Goal: Task Accomplishment & Management: Manage account settings

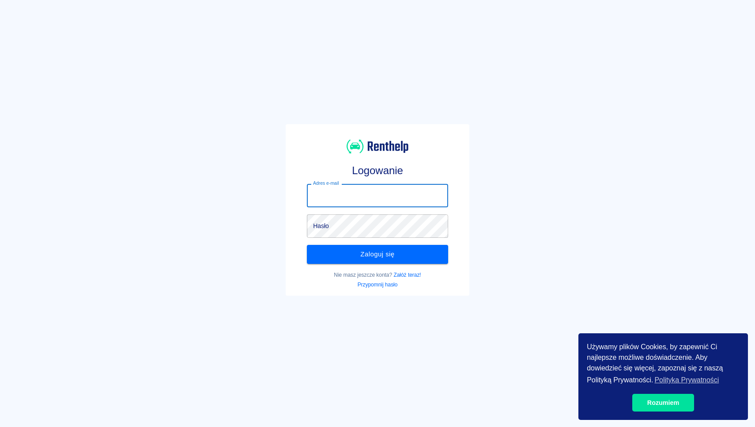
type input "[EMAIL_ADDRESS][DOMAIN_NAME]"
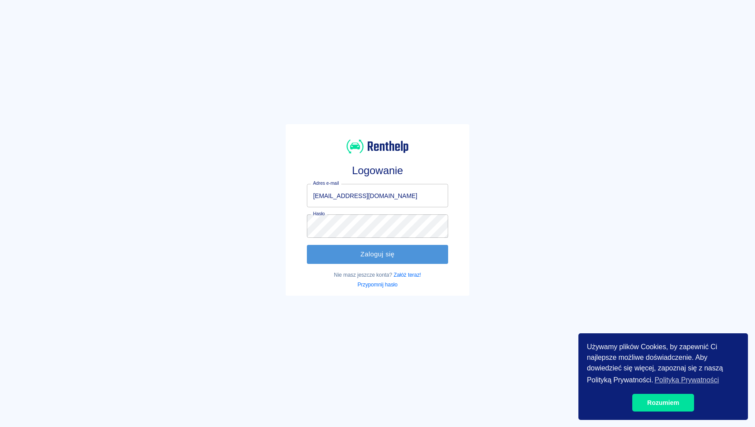
click at [355, 253] on button "Zaloguj się" at bounding box center [377, 254] width 141 height 19
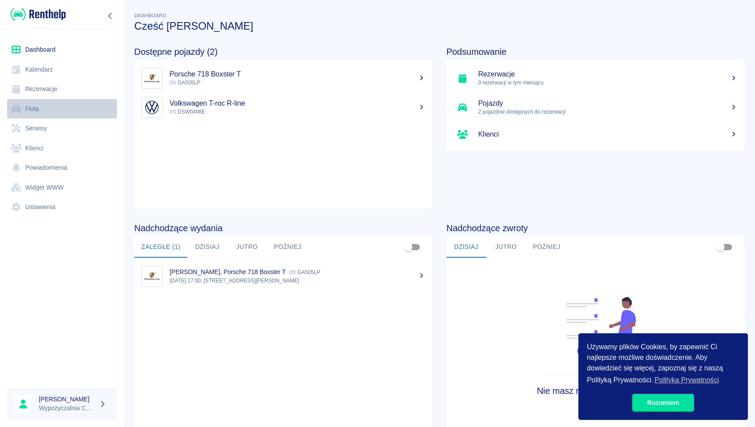
click at [52, 105] on link "Flota" at bounding box center [62, 109] width 110 height 20
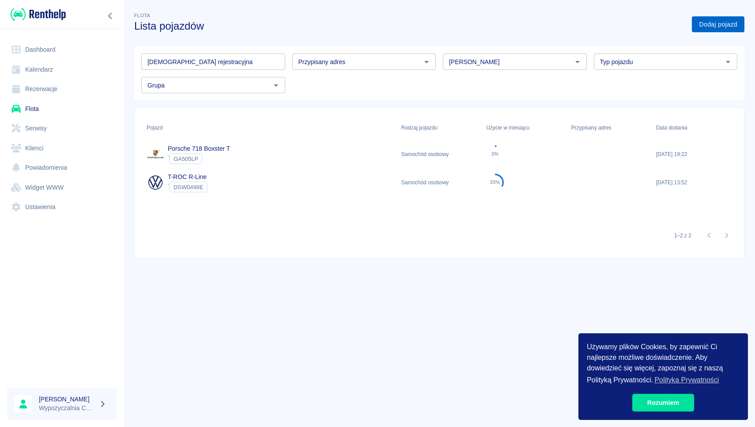
click at [710, 30] on link "Dodaj pojazd" at bounding box center [718, 24] width 53 height 16
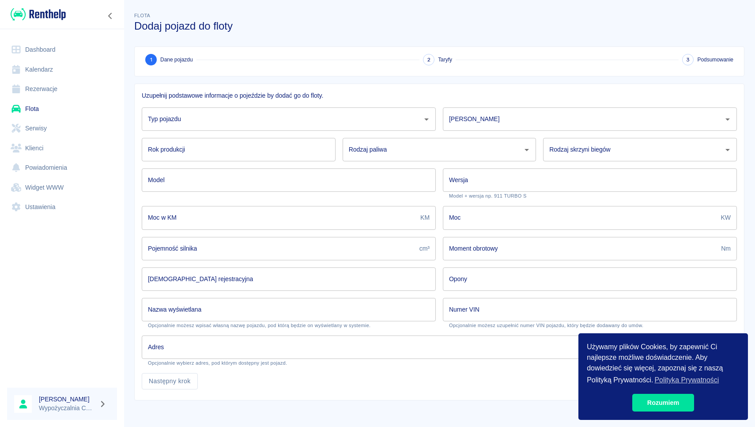
click at [242, 118] on input "Typ pojazdu" at bounding box center [282, 118] width 273 height 15
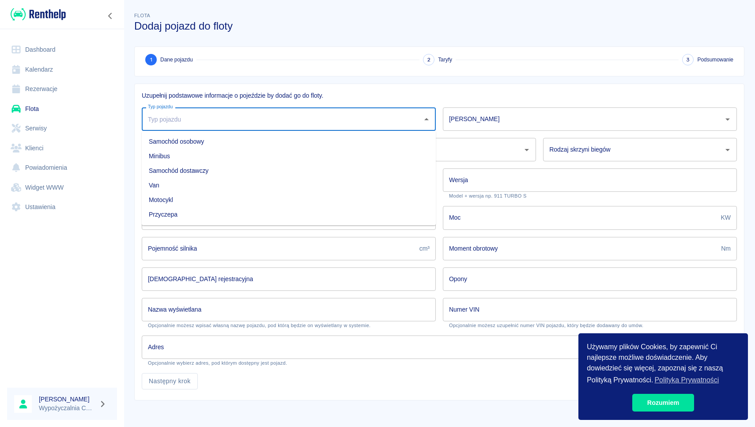
click at [193, 137] on li "Samochód osobowy" at bounding box center [289, 141] width 294 height 15
type input "Samochód osobowy"
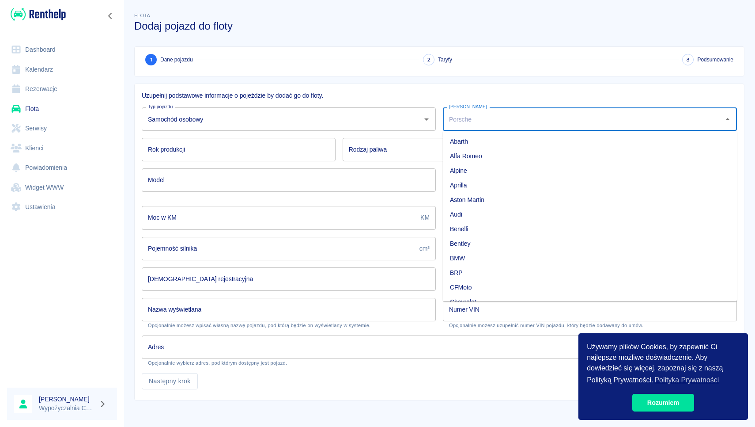
click at [476, 126] on input "[PERSON_NAME]" at bounding box center [583, 118] width 273 height 15
click at [470, 142] on li "Volkswagen" at bounding box center [590, 141] width 294 height 15
type input "Volkswagen"
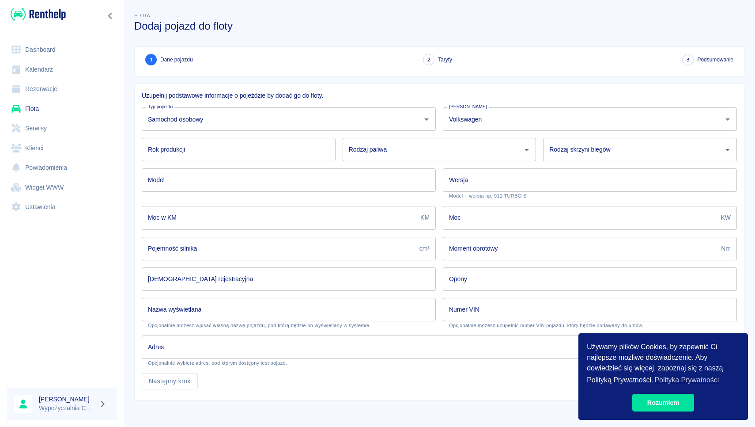
click at [218, 135] on div "Rok produkcji Rok produkcji" at bounding box center [235, 146] width 201 height 30
click at [209, 143] on input "Rok produkcji" at bounding box center [239, 149] width 194 height 23
click at [335, 158] on input "2021" at bounding box center [239, 149] width 194 height 23
type input "2021"
click at [367, 157] on input "Rodzaj paliwa" at bounding box center [433, 149] width 173 height 15
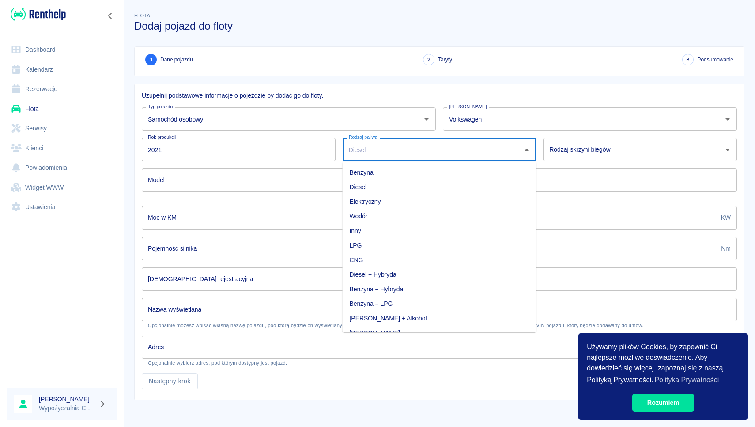
click at [368, 177] on li "Benzyna" at bounding box center [440, 172] width 194 height 15
type input "Benzyna"
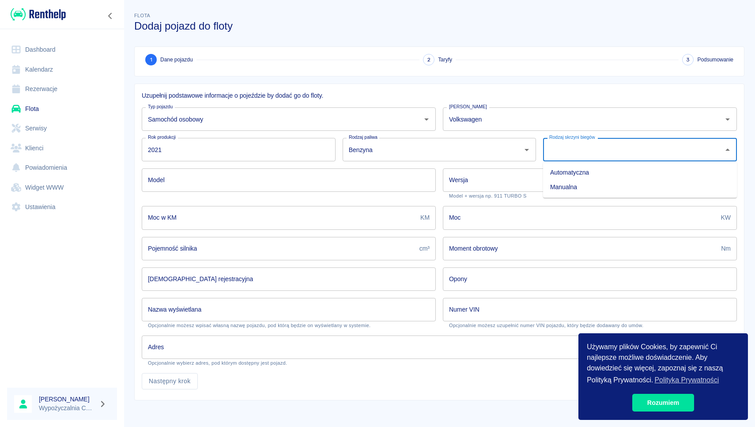
click at [577, 157] on input "Rodzaj skrzyni biegów" at bounding box center [633, 149] width 173 height 15
click at [567, 170] on li "Automatyczna" at bounding box center [640, 172] width 194 height 15
type input "Automatyczna"
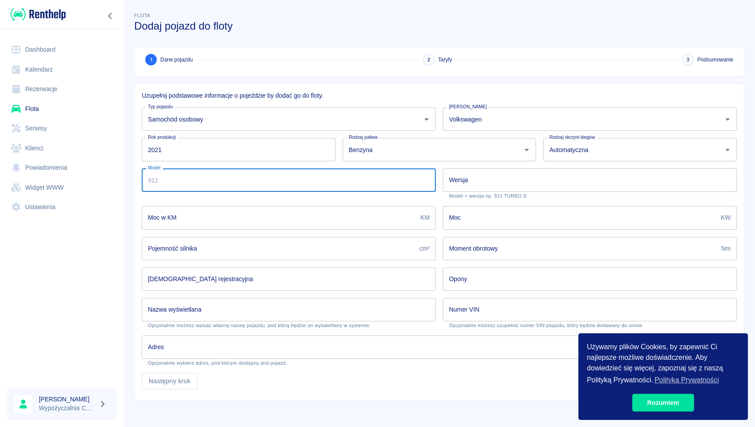
click at [384, 188] on input "Model" at bounding box center [289, 179] width 294 height 23
type input "T-CROSS"
click at [498, 187] on input "Wersja" at bounding box center [590, 179] width 294 height 23
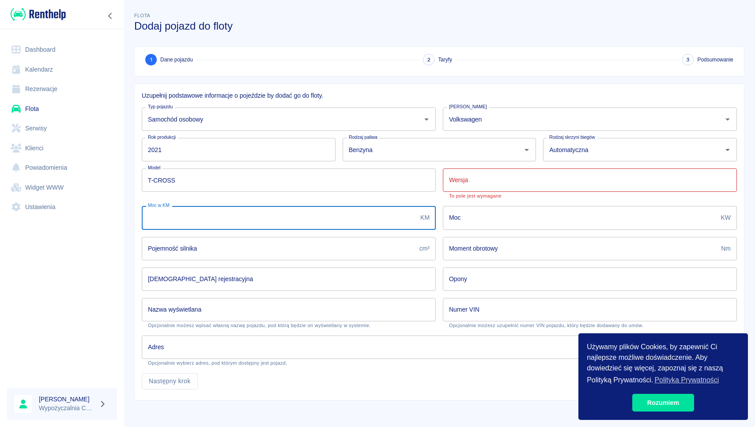
click at [323, 216] on input "Moc w KM" at bounding box center [279, 217] width 275 height 23
type input "110"
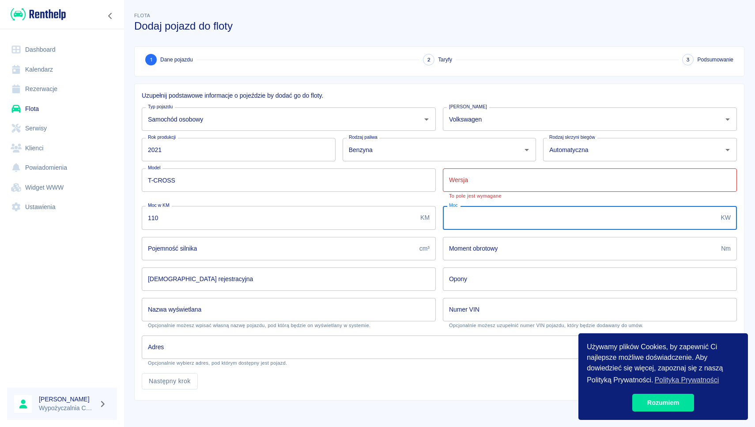
click at [478, 225] on input "Moc" at bounding box center [580, 217] width 275 height 23
click at [499, 186] on input "Wersja" at bounding box center [590, 179] width 294 height 23
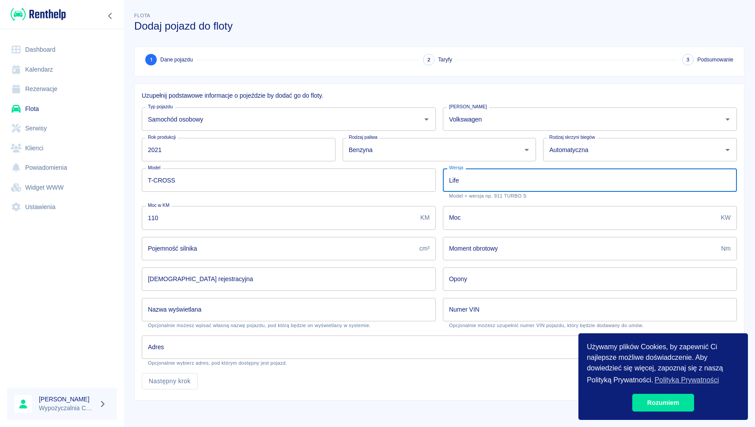
type input "Life"
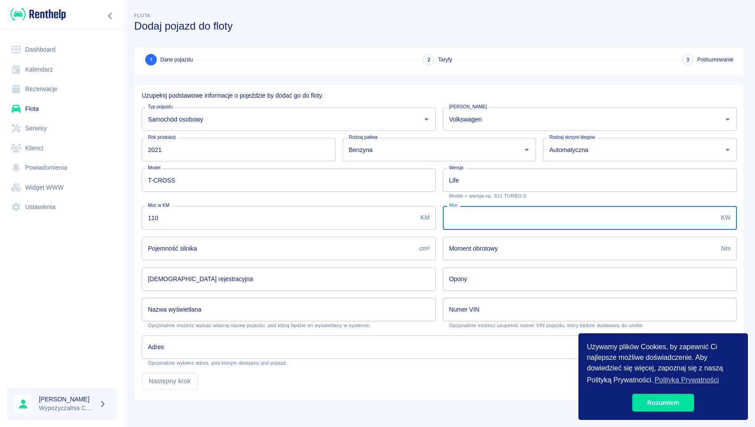
click at [499, 215] on input "Moc" at bounding box center [580, 217] width 275 height 23
type input "81"
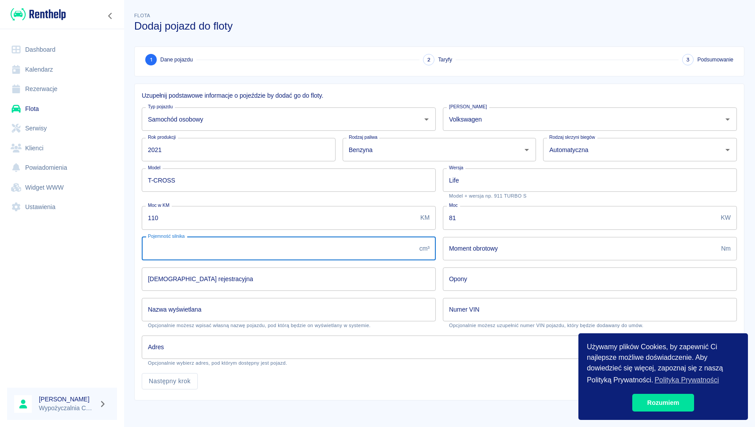
click at [326, 244] on input "Pojemność silnika" at bounding box center [279, 248] width 274 height 23
type input "999"
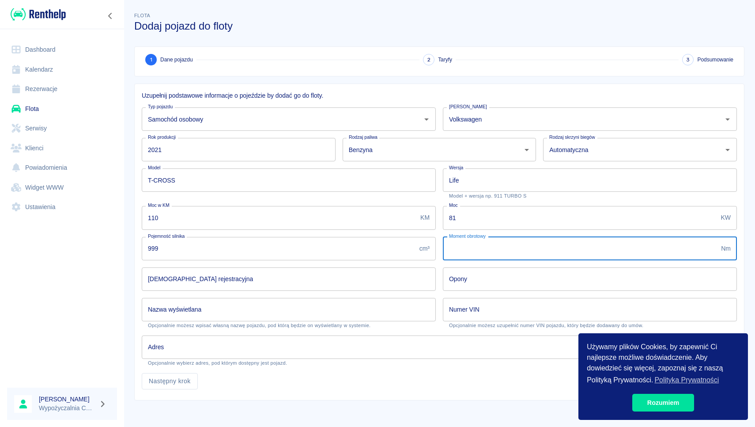
click at [495, 254] on input "Moment obrotowy" at bounding box center [580, 248] width 275 height 23
click at [413, 284] on input "[DEMOGRAPHIC_DATA] rejestracyjna" at bounding box center [289, 278] width 294 height 23
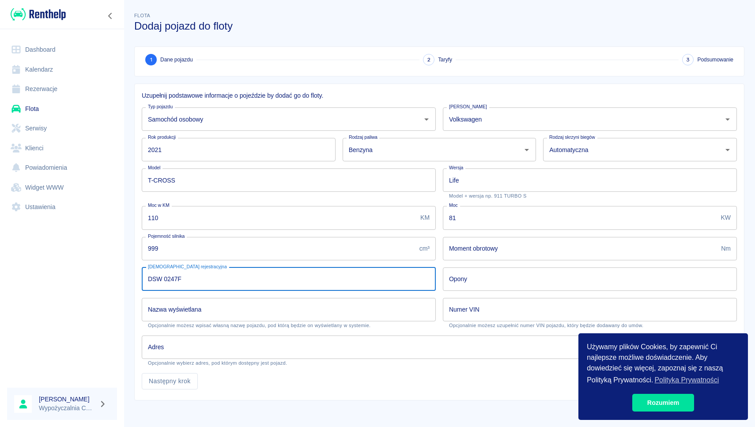
type input "DSW 0247F"
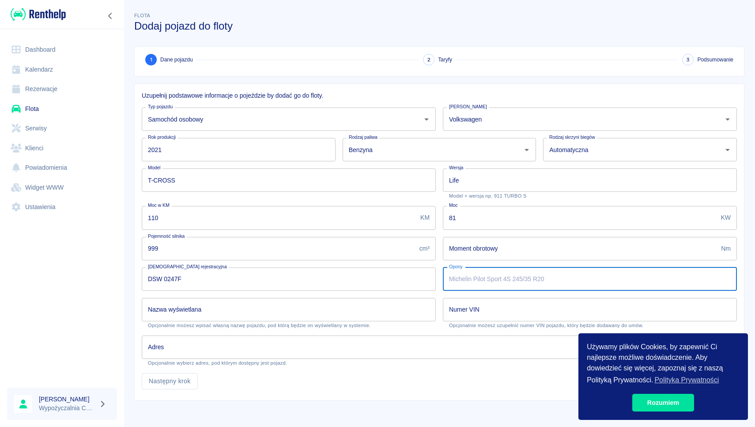
click at [485, 285] on input "Opony" at bounding box center [590, 278] width 294 height 23
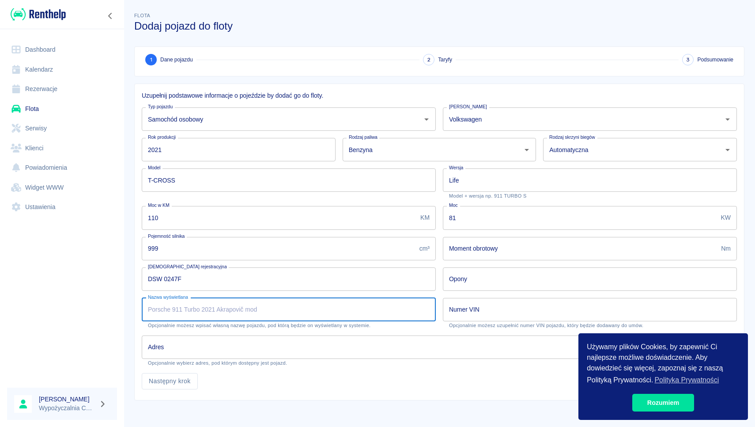
click at [471, 318] on input "Numer VIN" at bounding box center [590, 309] width 294 height 23
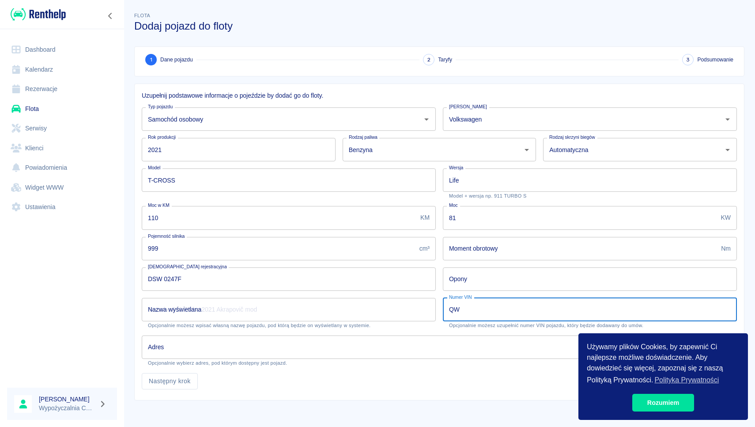
type input "Q"
type input "[VEHICLE_IDENTIFICATION_NUMBER]"
click at [228, 348] on body "Używamy plików Cookies, by zapewnić Ci najlepsze możliwe doświadczenie. Aby dow…" at bounding box center [377, 213] width 755 height 427
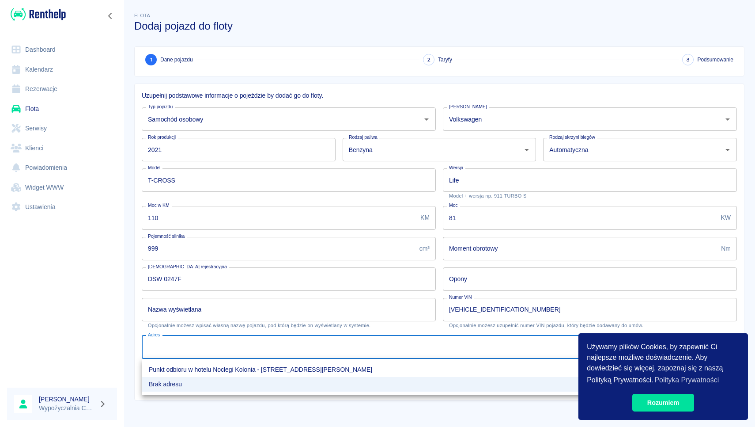
click at [198, 366] on li "Punkt odbioru w hotelu Noclegi Kolonia - [STREET_ADDRESS][PERSON_NAME]" at bounding box center [440, 369] width 596 height 15
type input "3e49aa41-c4e6-4a92-b673-a8bc7381f455"
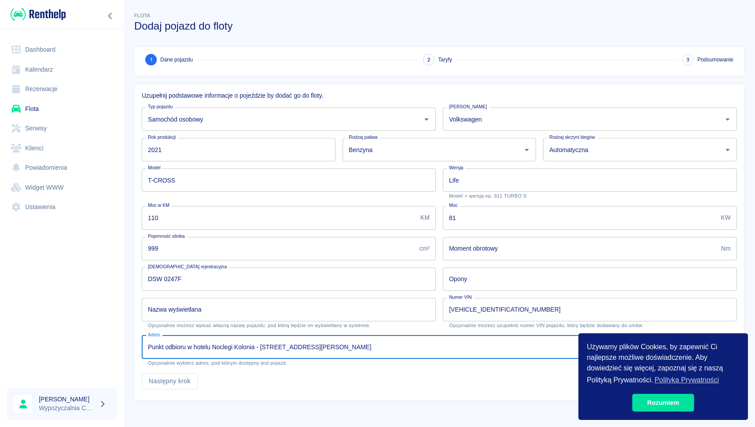
click at [229, 344] on body "Używamy plików Cookies, by zapewnić Ci najlepsze możliwe doświadczenie. Aby dow…" at bounding box center [377, 213] width 755 height 427
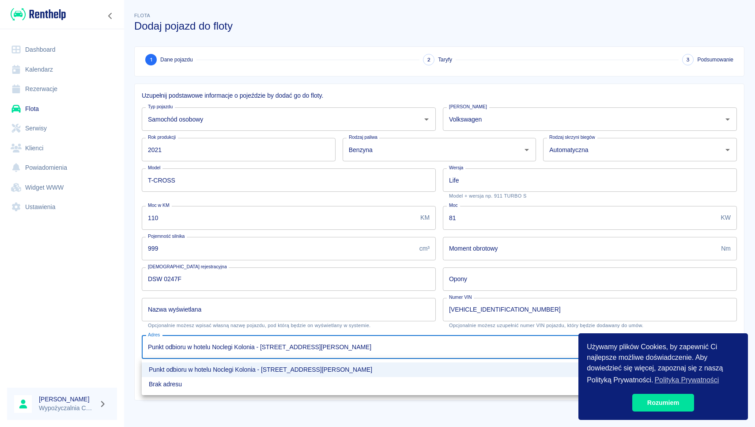
click at [195, 386] on li "Brak adresu" at bounding box center [440, 384] width 596 height 15
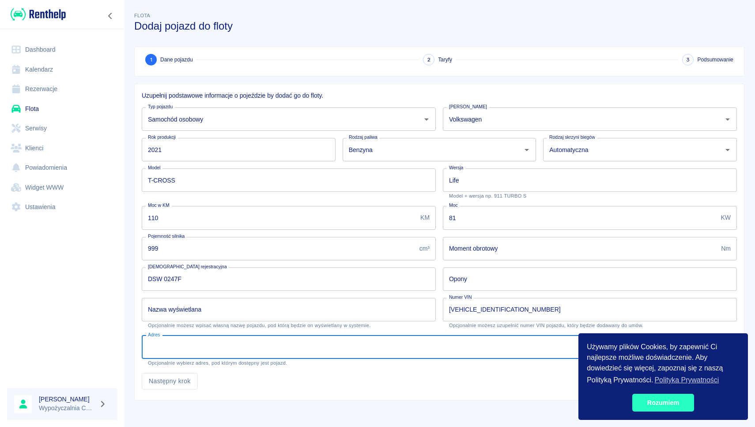
click at [647, 405] on link "Rozumiem" at bounding box center [664, 403] width 62 height 18
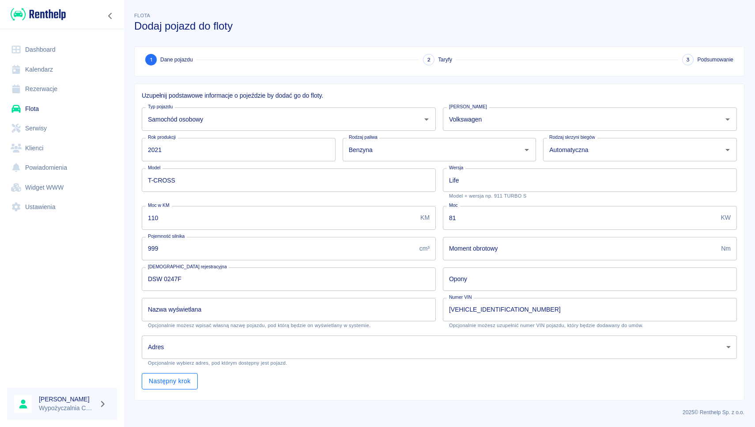
click at [179, 382] on button "Następny krok" at bounding box center [170, 381] width 56 height 16
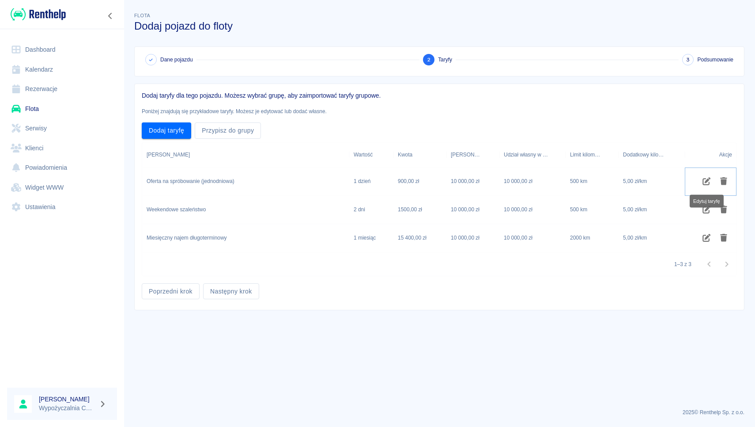
click at [709, 180] on icon "Edytuj taryfę" at bounding box center [707, 181] width 8 height 8
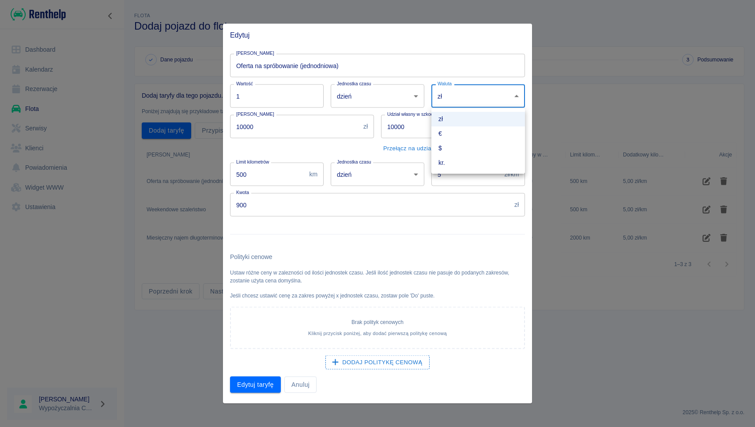
click at [457, 103] on body "Używamy plików Cookies, by zapewnić Ci najlepsze możliwe doświadczenie. Aby dow…" at bounding box center [377, 213] width 755 height 427
click at [303, 126] on div at bounding box center [377, 213] width 755 height 427
click at [277, 132] on input "10000" at bounding box center [295, 126] width 130 height 23
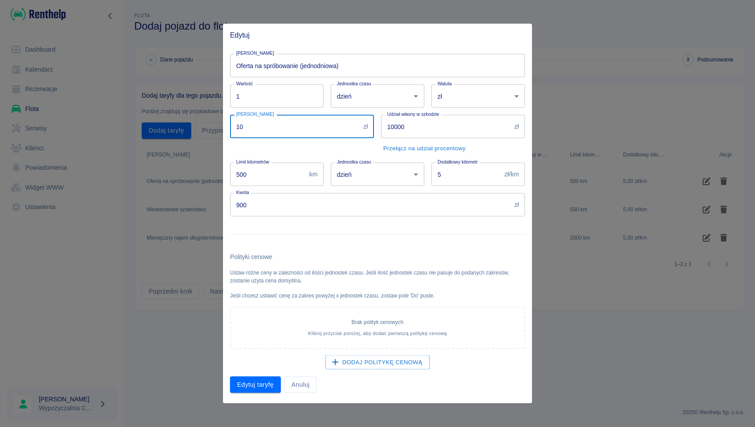
type input "1"
type input "2000"
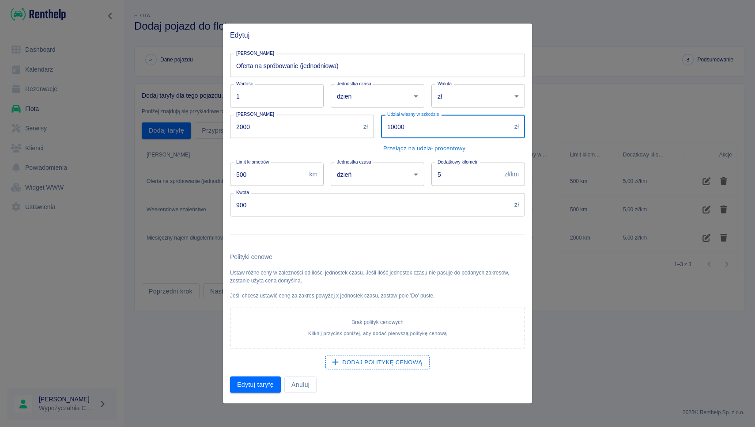
click at [427, 131] on input "10000" at bounding box center [446, 126] width 130 height 23
type input "1"
type input "0"
click at [269, 177] on input "500" at bounding box center [268, 174] width 76 height 23
type input "5"
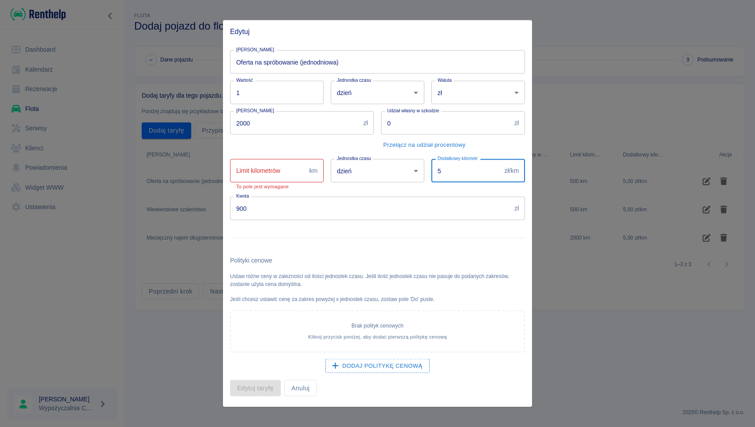
click at [474, 179] on input "5" at bounding box center [467, 170] width 70 height 23
click at [429, 234] on div at bounding box center [374, 234] width 302 height 29
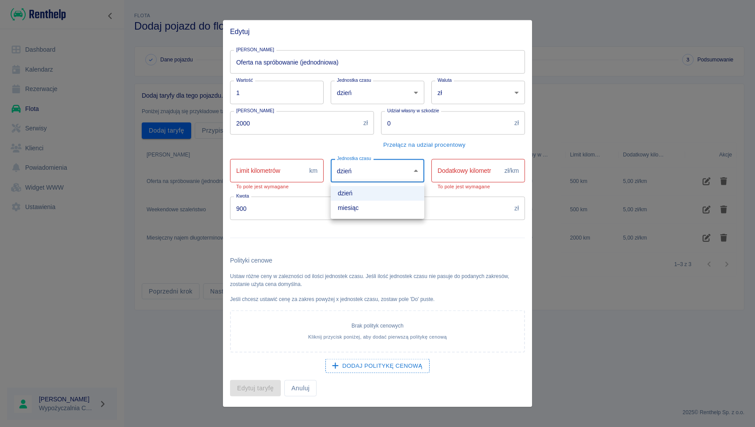
click at [359, 172] on body "Używamy plików Cookies, by zapewnić Ci najlepsze możliwe doświadczenie. Aby dow…" at bounding box center [377, 213] width 755 height 427
click at [268, 171] on div at bounding box center [377, 213] width 755 height 427
click at [281, 172] on input "Limit kilometrów" at bounding box center [268, 170] width 76 height 23
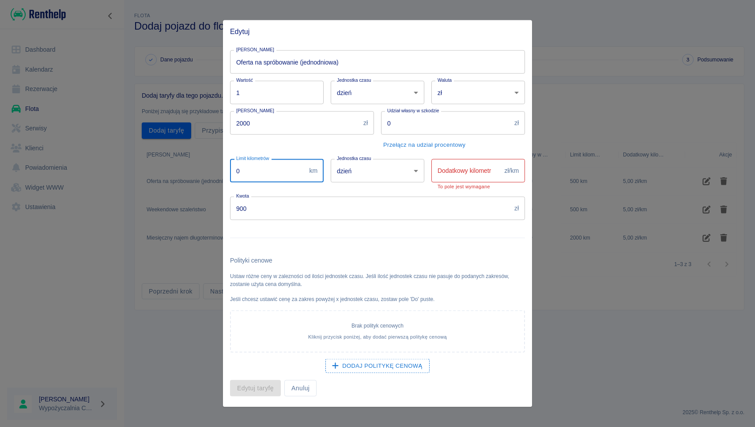
type input "0"
click at [448, 174] on input "Dodatkowy kilometr" at bounding box center [467, 170] width 70 height 23
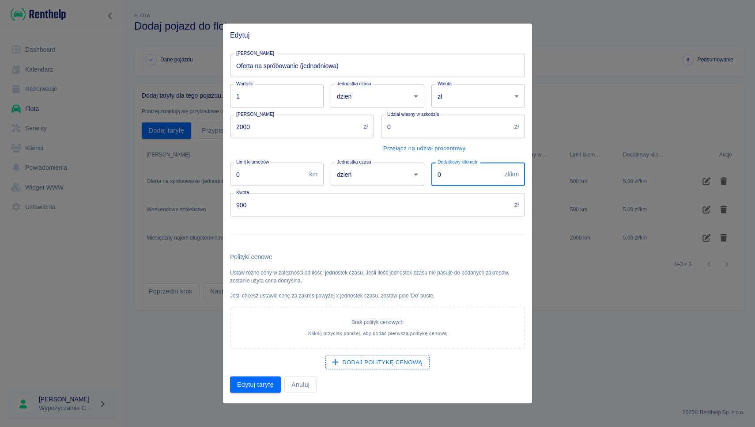
type input "0"
click at [282, 176] on input "0" at bounding box center [268, 174] width 76 height 23
type input "999"
click at [438, 174] on input "0" at bounding box center [467, 174] width 70 height 23
click at [452, 176] on input "0" at bounding box center [467, 174] width 70 height 23
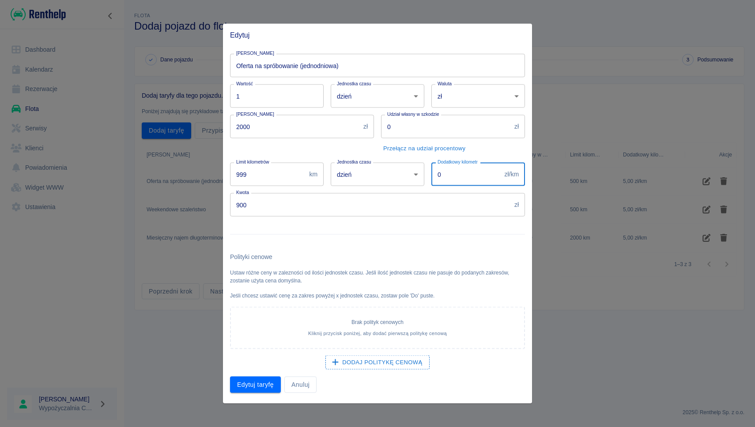
click at [439, 224] on div at bounding box center [374, 230] width 302 height 29
drag, startPoint x: 269, startPoint y: 172, endPoint x: 281, endPoint y: 182, distance: 16.1
click at [281, 182] on input "999" at bounding box center [268, 174] width 76 height 23
click at [268, 201] on input "900" at bounding box center [370, 204] width 281 height 23
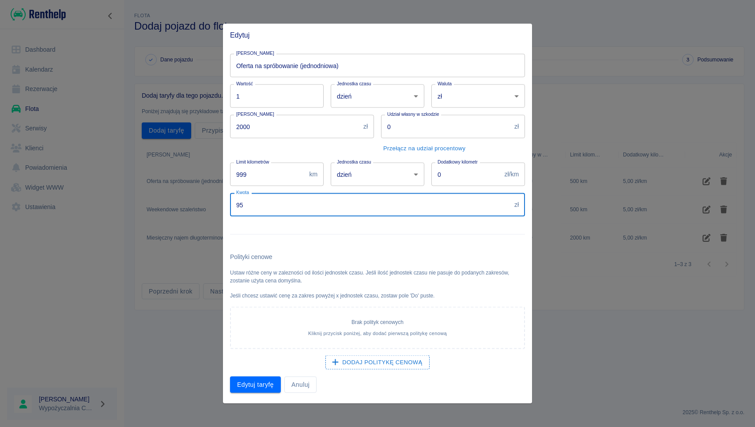
type input "9"
type input "500"
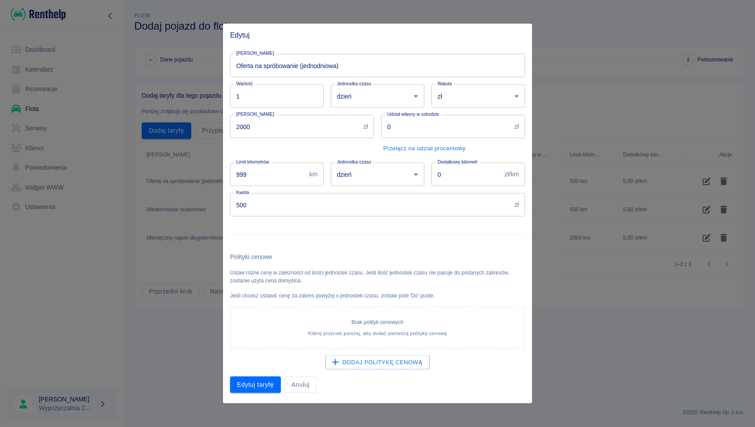
click at [315, 255] on h6 "Polityki cenowe" at bounding box center [377, 256] width 295 height 9
click at [270, 384] on button "Edytuj taryfę" at bounding box center [255, 384] width 51 height 16
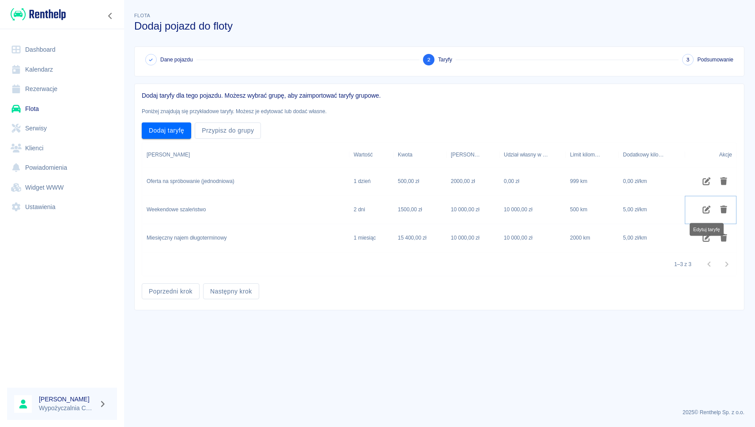
click at [707, 211] on icon "Edytuj taryfę" at bounding box center [707, 209] width 10 height 8
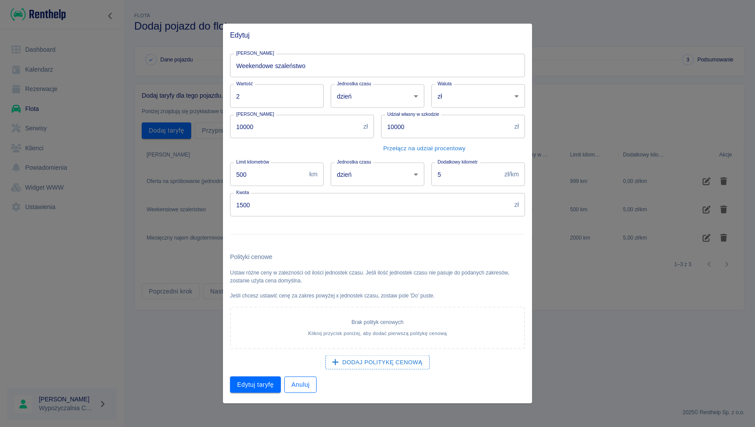
click at [302, 390] on button "Anuluj" at bounding box center [300, 384] width 32 height 16
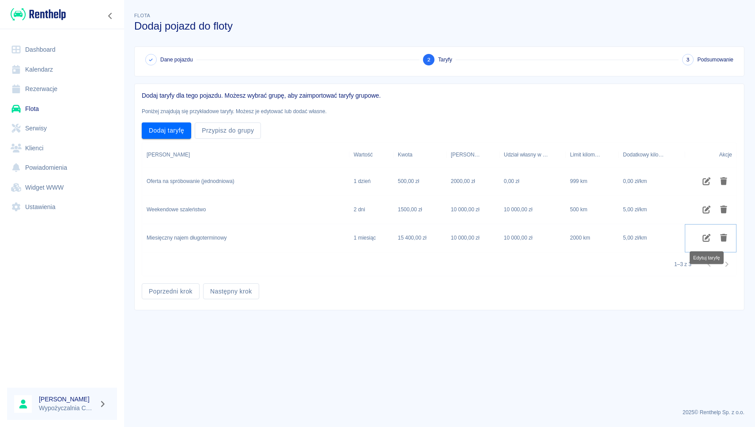
click at [707, 240] on icon "Edytuj taryfę" at bounding box center [707, 238] width 10 height 8
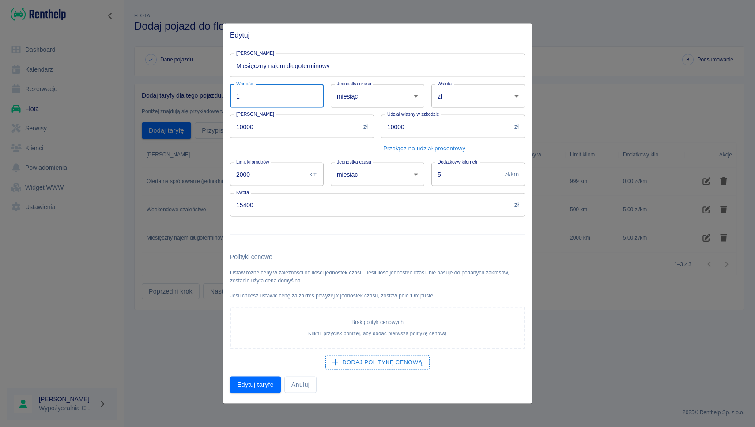
click at [286, 99] on input "1" at bounding box center [277, 95] width 94 height 23
click at [318, 128] on input "10000" at bounding box center [295, 126] width 130 height 23
type input "1"
type input "2000"
drag, startPoint x: 426, startPoint y: 133, endPoint x: 367, endPoint y: 133, distance: 59.2
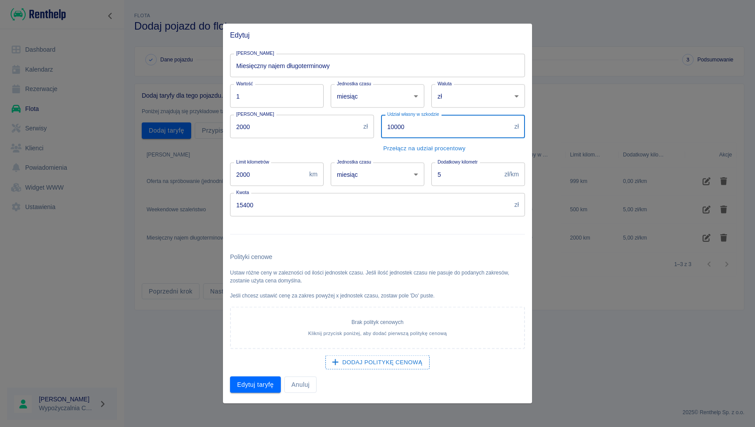
click at [367, 133] on div "Nazwa taryfy Miesięczny najem długoterminowy Nazwa taryfy Wartość 1 Wartość Jed…" at bounding box center [374, 220] width 302 height 346
type input "1"
type input "0"
click at [262, 179] on input "2000" at bounding box center [268, 174] width 76 height 23
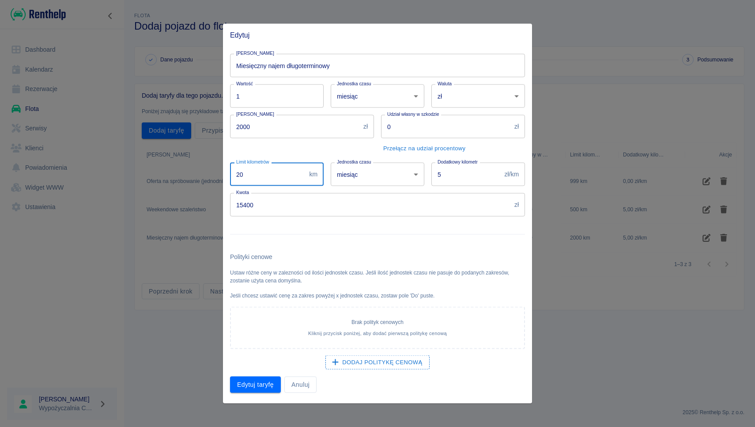
type input "2"
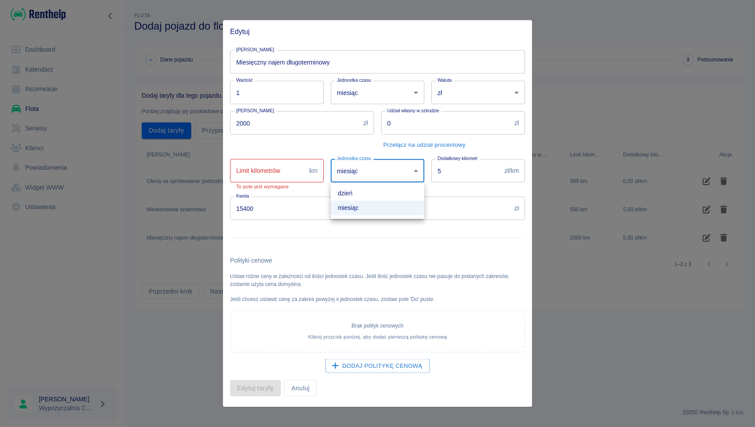
click at [369, 175] on body "Używamy plików Cookies, by zapewnić Ci najlepsze możliwe doświadczenie. Aby dow…" at bounding box center [377, 213] width 755 height 427
click at [353, 193] on li "dzień" at bounding box center [378, 193] width 94 height 15
type input "day"
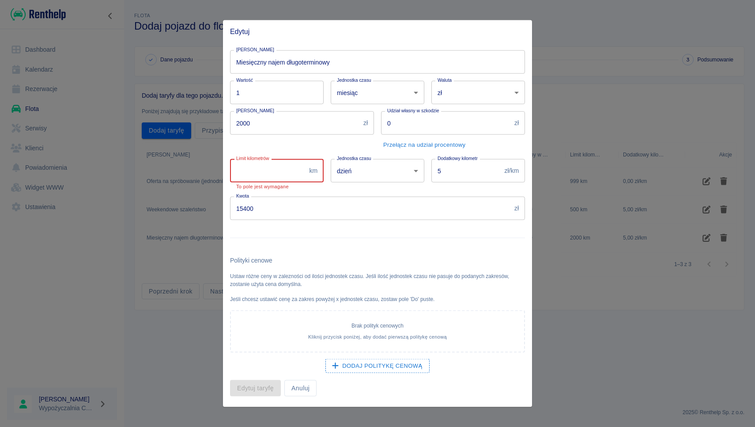
click at [273, 175] on input "Limit kilometrów" at bounding box center [268, 170] width 76 height 23
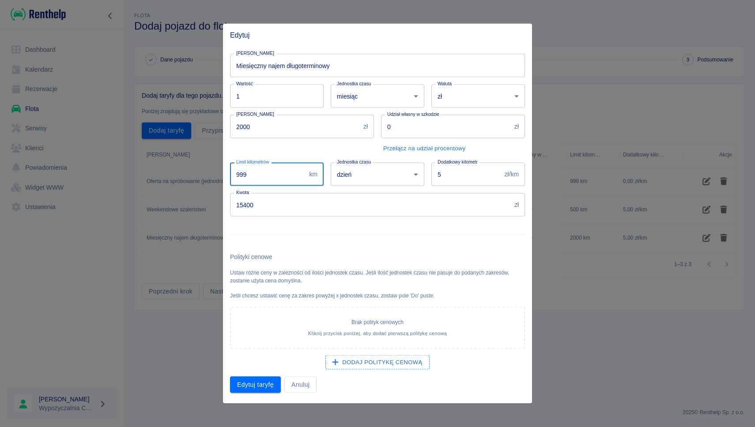
type input "999"
click at [454, 179] on input "5" at bounding box center [467, 174] width 70 height 23
type input "0"
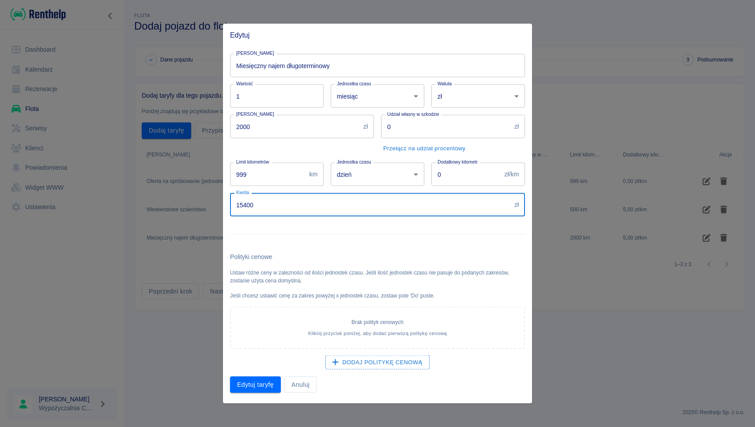
click at [324, 206] on input "15400" at bounding box center [370, 204] width 281 height 23
type input "1"
type input "3600"
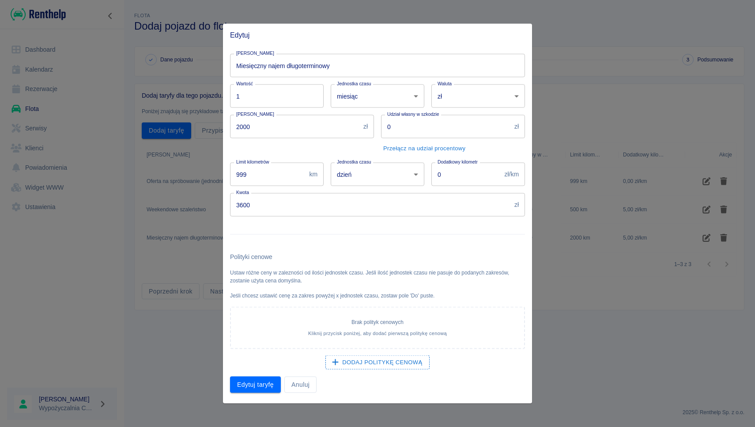
click at [288, 238] on div at bounding box center [374, 230] width 302 height 29
click at [266, 386] on button "Edytuj taryfę" at bounding box center [255, 384] width 51 height 16
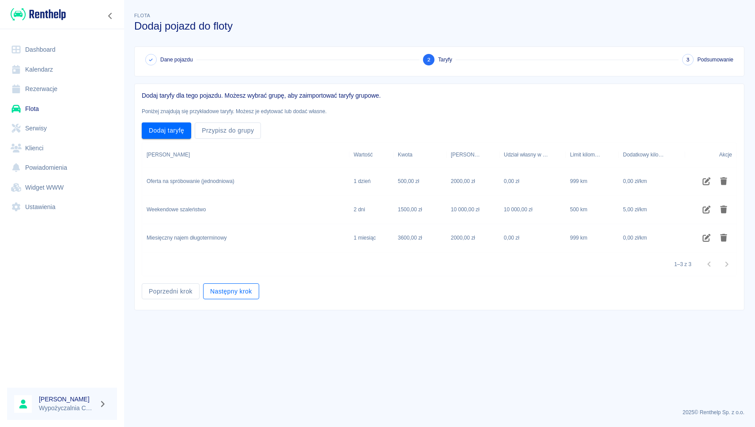
click at [224, 293] on button "Następny krok" at bounding box center [231, 291] width 56 height 16
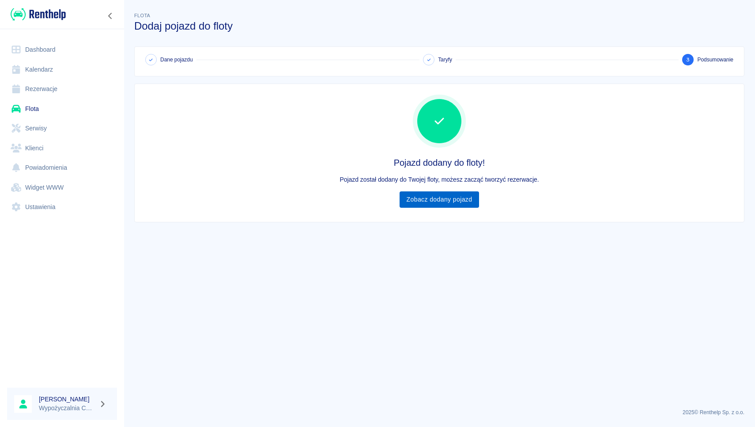
click at [435, 205] on link "Zobacz dodany pojazd" at bounding box center [440, 199] width 80 height 16
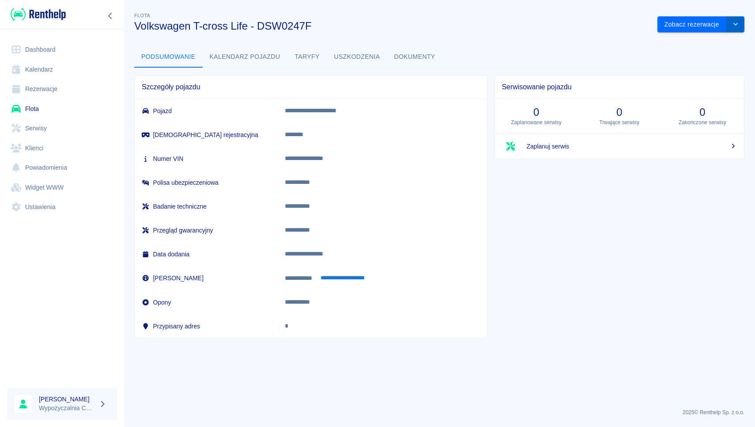
click at [737, 26] on icon "drop-down" at bounding box center [735, 24] width 7 height 6
click at [710, 44] on li "Zaktualizuj dane pojazdu" at bounding box center [701, 43] width 82 height 15
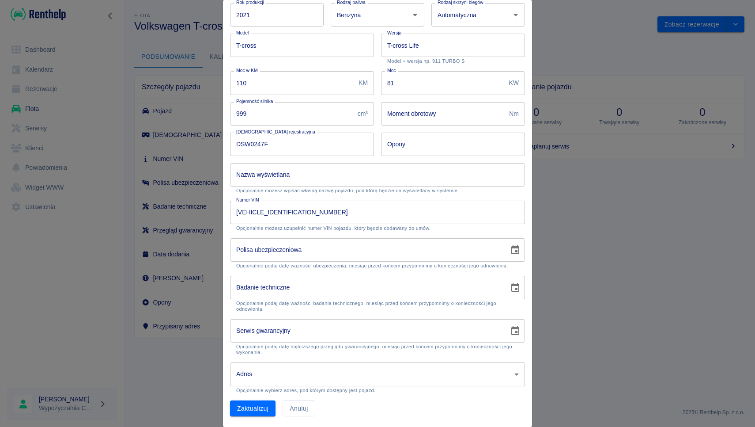
scroll to position [57, 0]
click at [328, 245] on input "DD-MM-YYYY" at bounding box center [366, 249] width 273 height 23
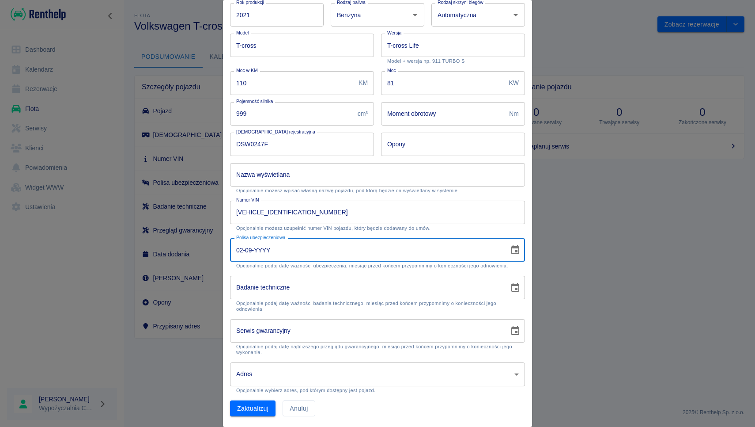
click at [242, 250] on input "02-09-YYYY" at bounding box center [366, 249] width 273 height 23
click at [265, 248] on input "01-09-YYYY" at bounding box center [366, 249] width 273 height 23
type input "[DATE]"
type input "DD-MM-YYYY"
click at [288, 280] on input "DD-MM-YYYY" at bounding box center [366, 287] width 273 height 23
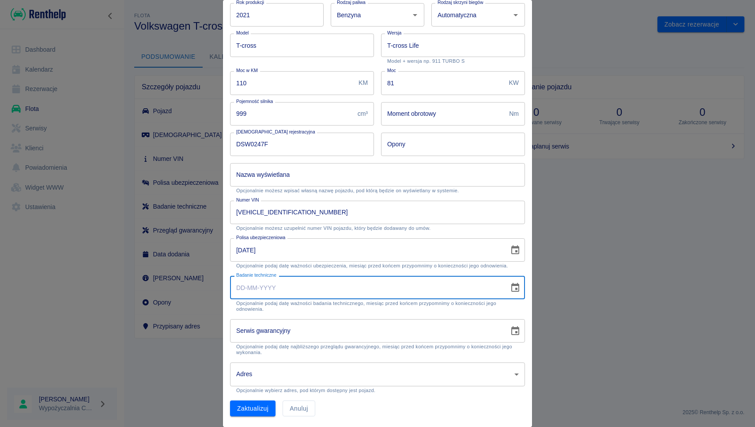
type input "DD-MM-YYYY"
click at [266, 331] on input "DD-MM-YYYY" at bounding box center [366, 330] width 273 height 23
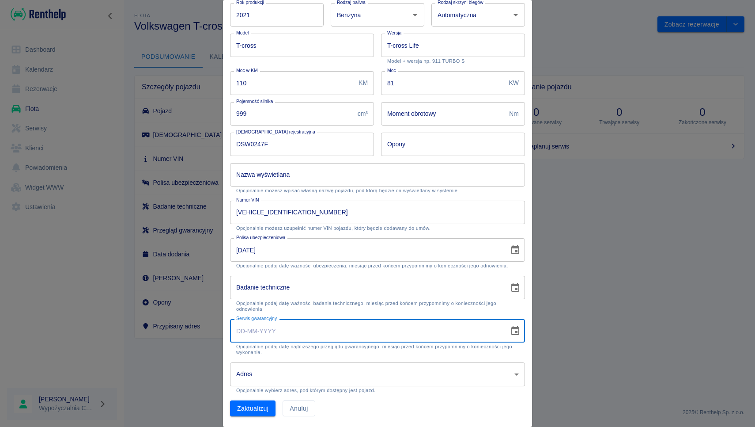
click at [278, 373] on body "**********" at bounding box center [377, 213] width 755 height 427
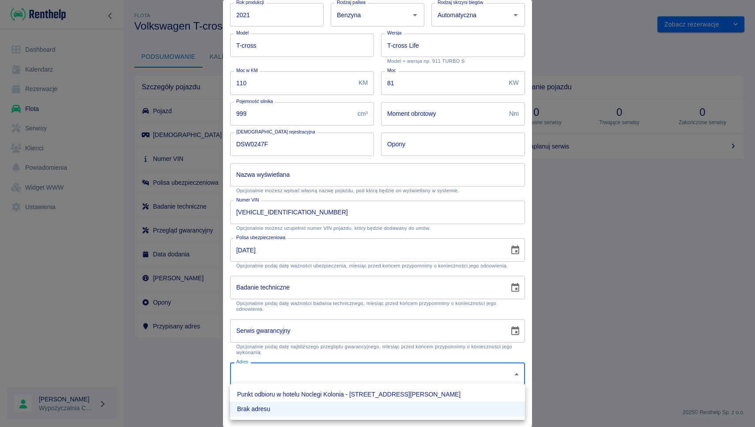
click at [324, 354] on div at bounding box center [377, 213] width 755 height 427
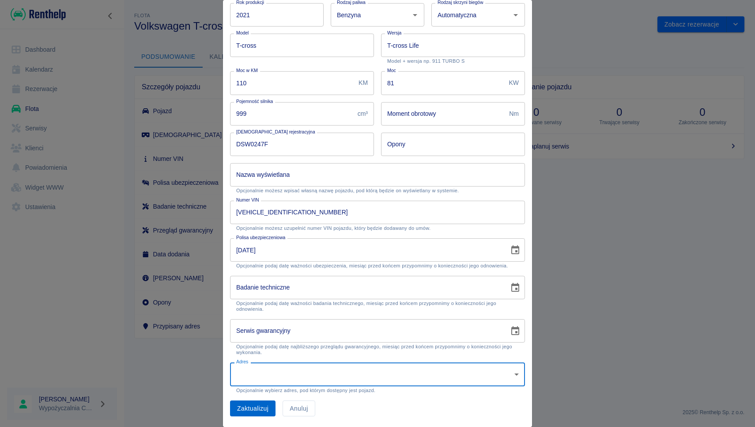
click at [251, 411] on button "Zaktualizuj" at bounding box center [253, 408] width 46 height 16
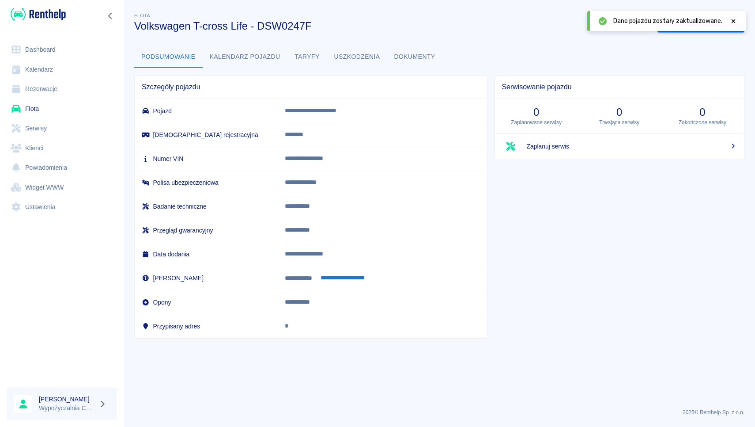
click at [262, 60] on button "Kalendarz pojazdu" at bounding box center [245, 56] width 85 height 21
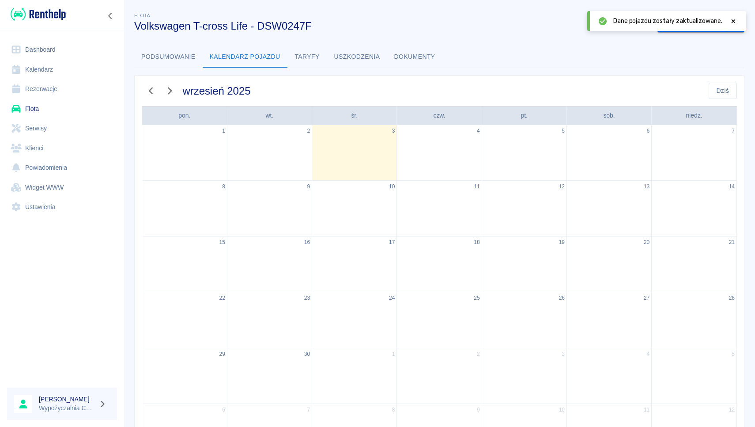
click at [310, 58] on button "Taryfy" at bounding box center [308, 56] width 40 height 21
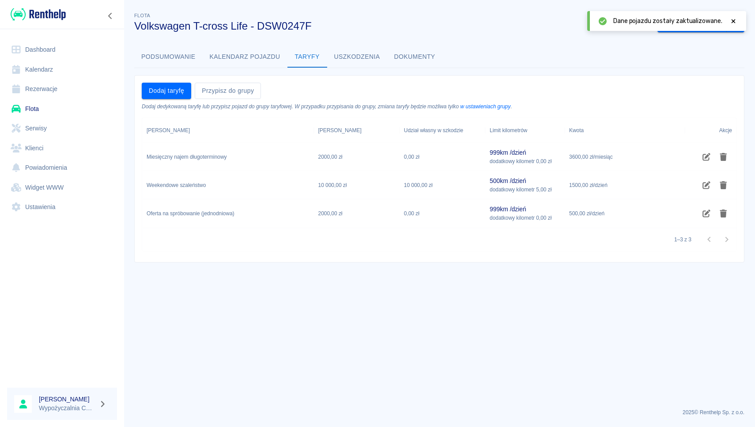
click at [351, 60] on button "Uszkodzenia" at bounding box center [357, 56] width 60 height 21
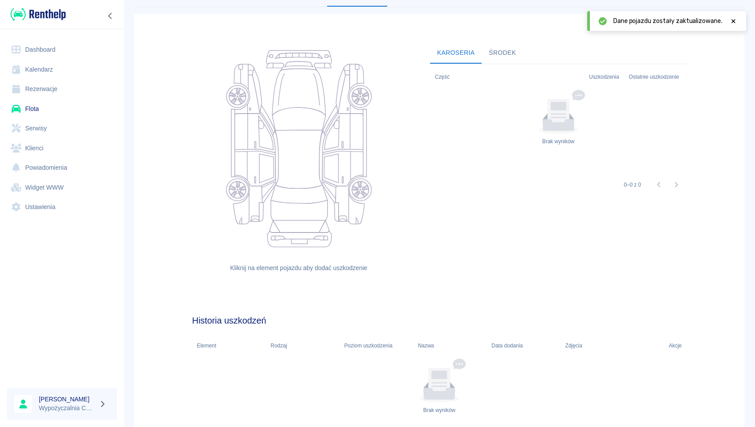
scroll to position [110, 0]
